Goal: Task Accomplishment & Management: Manage account settings

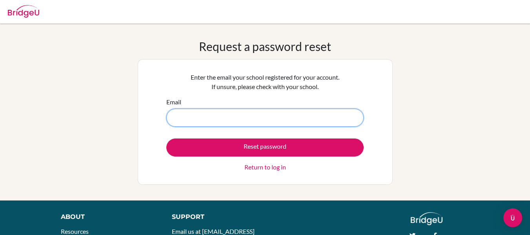
click at [275, 113] on input "Email" at bounding box center [264, 118] width 197 height 18
type input "sumire.s2028@asbsk.ac.th"
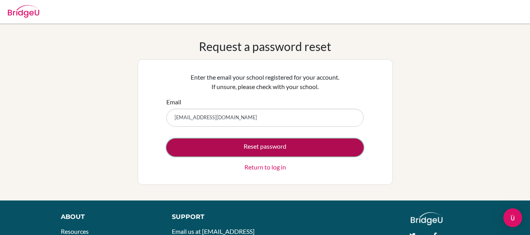
click at [258, 149] on button "Reset password" at bounding box center [264, 148] width 197 height 18
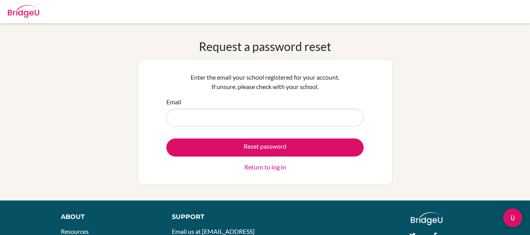
click at [242, 115] on input "Email" at bounding box center [264, 118] width 197 height 18
type input "[EMAIL_ADDRESS][DOMAIN_NAME]"
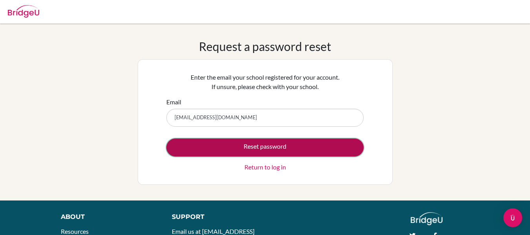
click at [239, 143] on button "Reset password" at bounding box center [264, 148] width 197 height 18
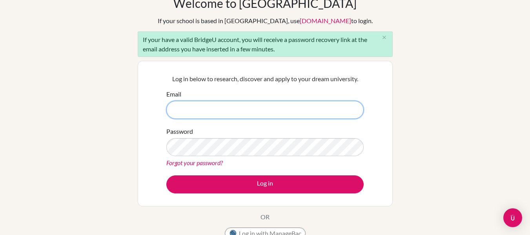
scroll to position [44, 0]
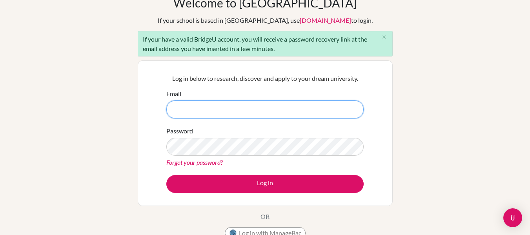
click at [258, 104] on input "Email" at bounding box center [264, 109] width 197 height 18
type input "[EMAIL_ADDRESS][DOMAIN_NAME]"
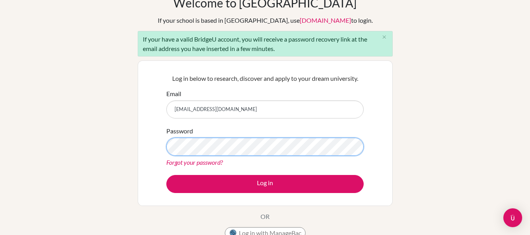
click at [166, 175] on button "Log in" at bounding box center [264, 184] width 197 height 18
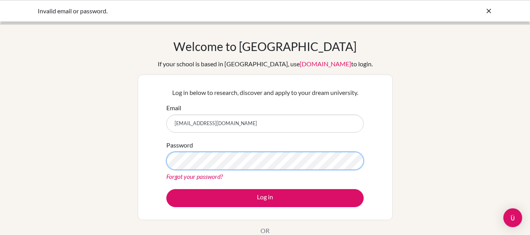
click at [166, 189] on button "Log in" at bounding box center [264, 198] width 197 height 18
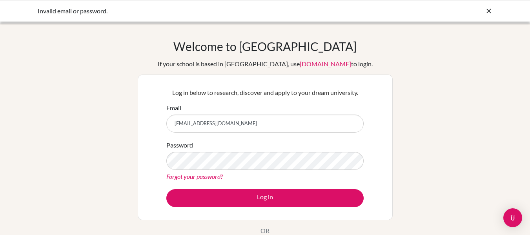
click at [492, 11] on icon at bounding box center [489, 11] width 8 height 8
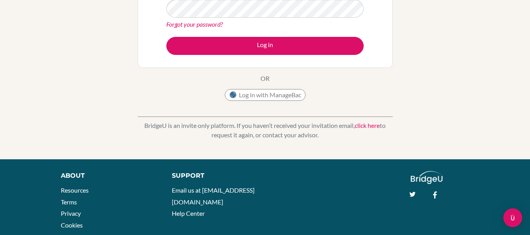
scroll to position [153, 0]
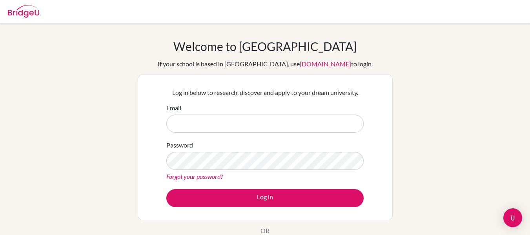
click at [198, 119] on input "Email" at bounding box center [264, 124] width 197 height 18
type input "[EMAIL_ADDRESS][DOMAIN_NAME]"
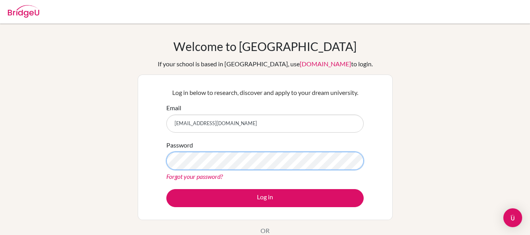
click at [166, 189] on button "Log in" at bounding box center [264, 198] width 197 height 18
